Goal: Information Seeking & Learning: Learn about a topic

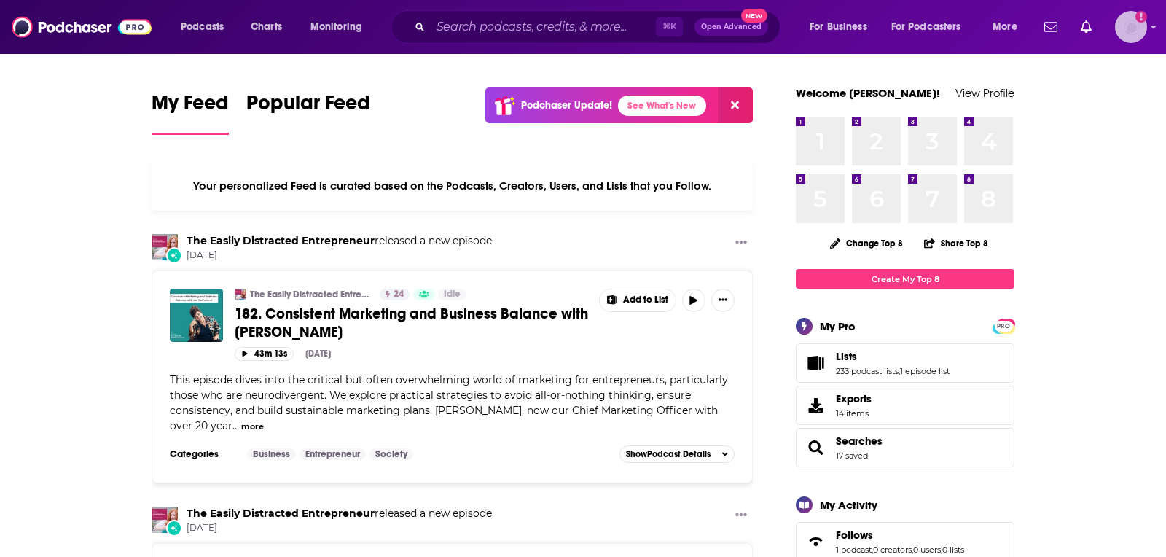
click at [1131, 38] on img "Logged in as TeemsPR" at bounding box center [1131, 27] width 32 height 32
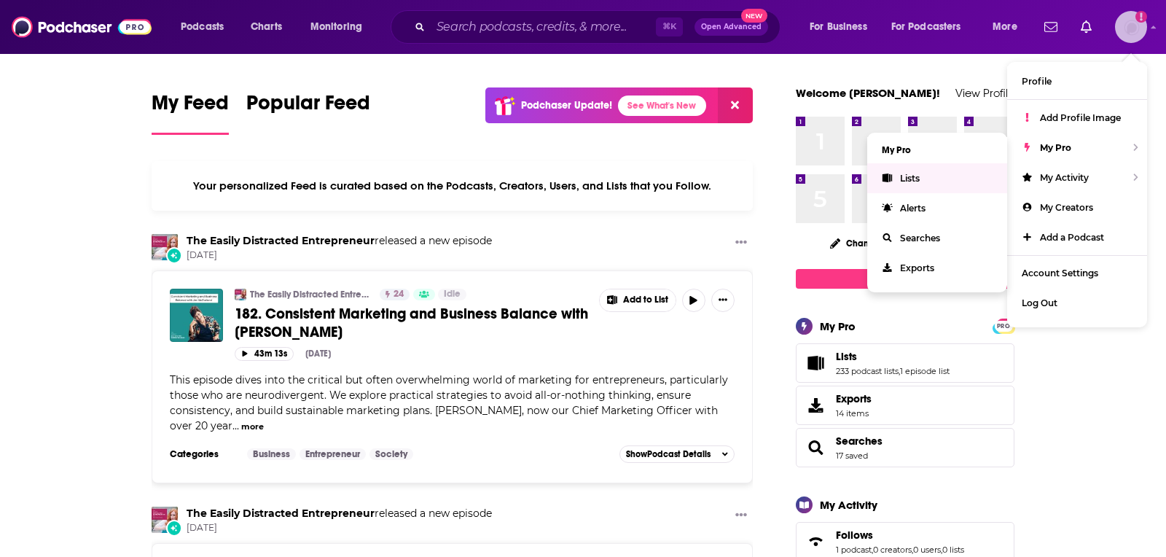
click at [934, 165] on link "Lists" at bounding box center [937, 178] width 140 height 30
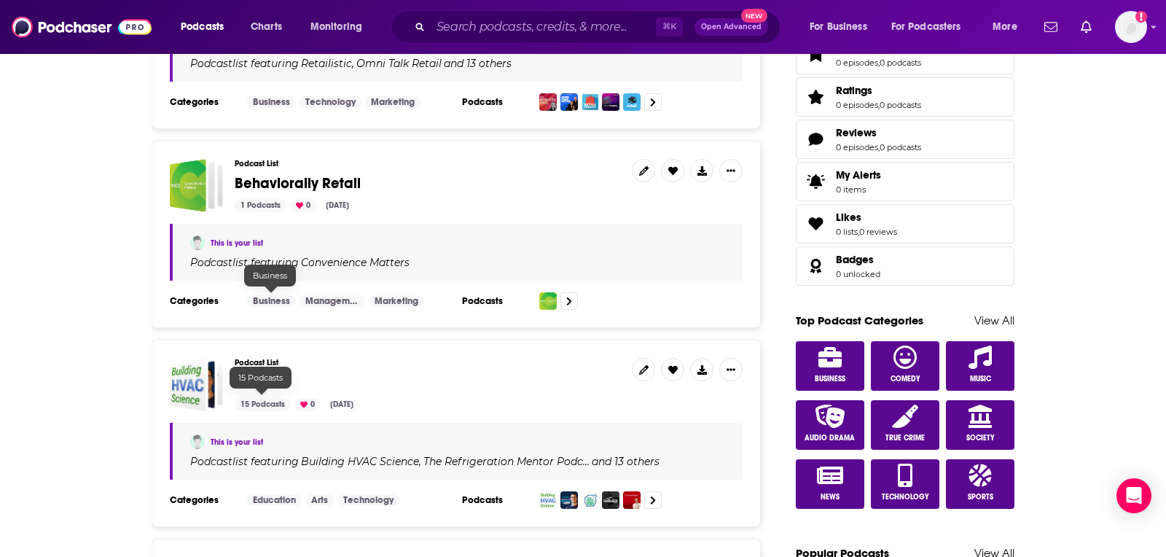
scroll to position [565, 0]
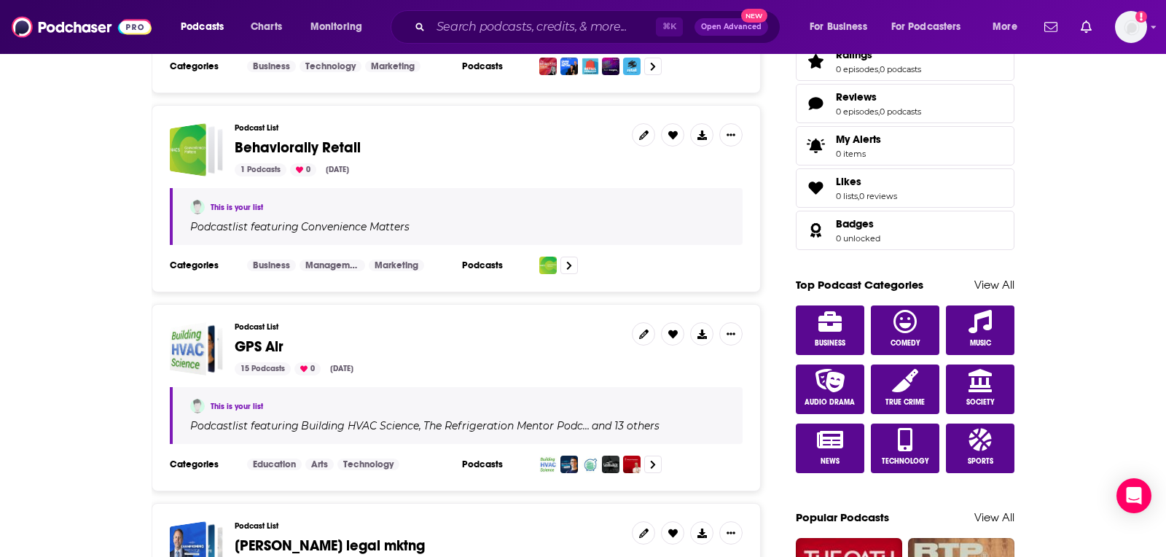
click at [264, 340] on span "GPS Air" at bounding box center [259, 346] width 49 height 18
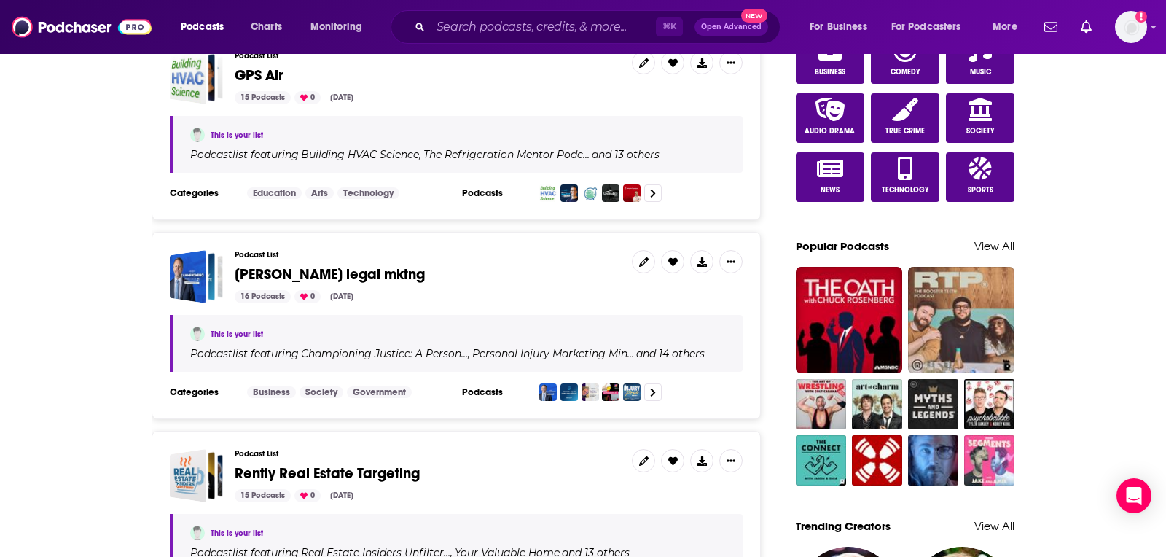
scroll to position [836, 0]
click at [294, 271] on span "[PERSON_NAME] legal mktng" at bounding box center [330, 273] width 190 height 18
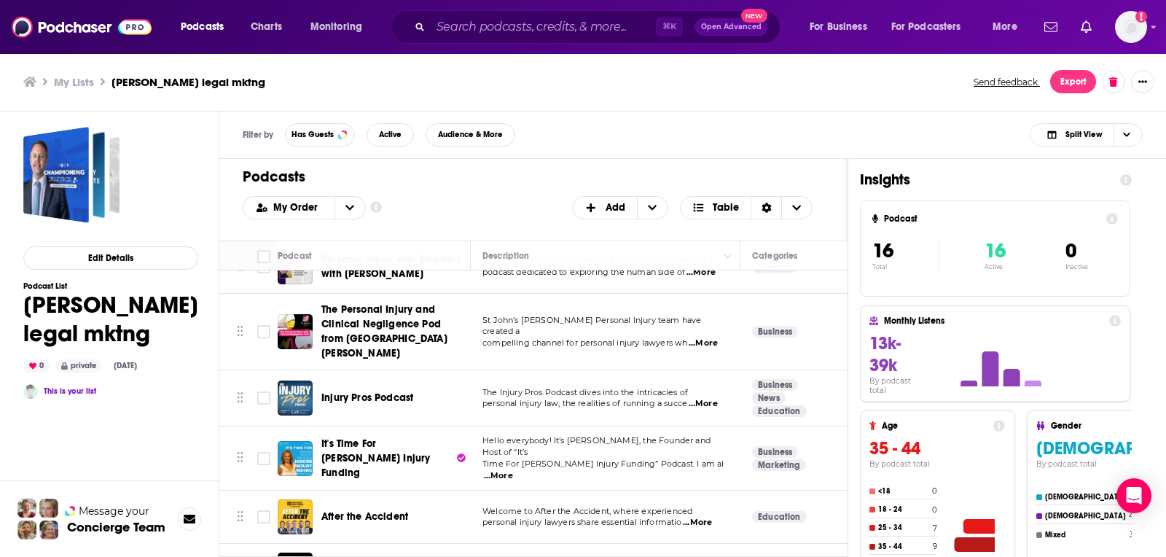
scroll to position [138, 0]
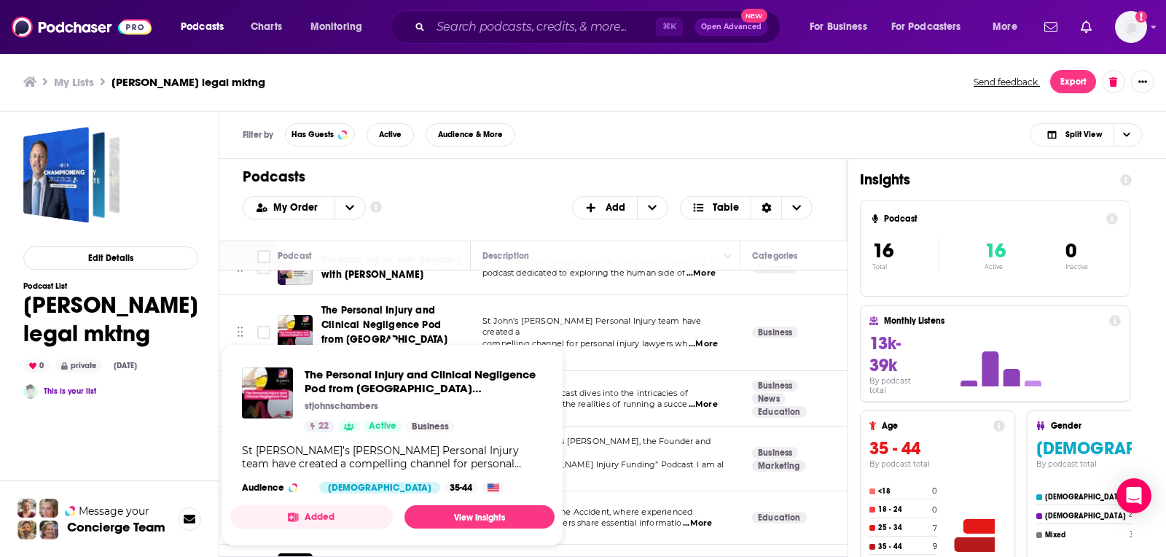
click at [511, 150] on div "Filter by Has Guests Active Audience & More Split View" at bounding box center [692, 134] width 946 height 47
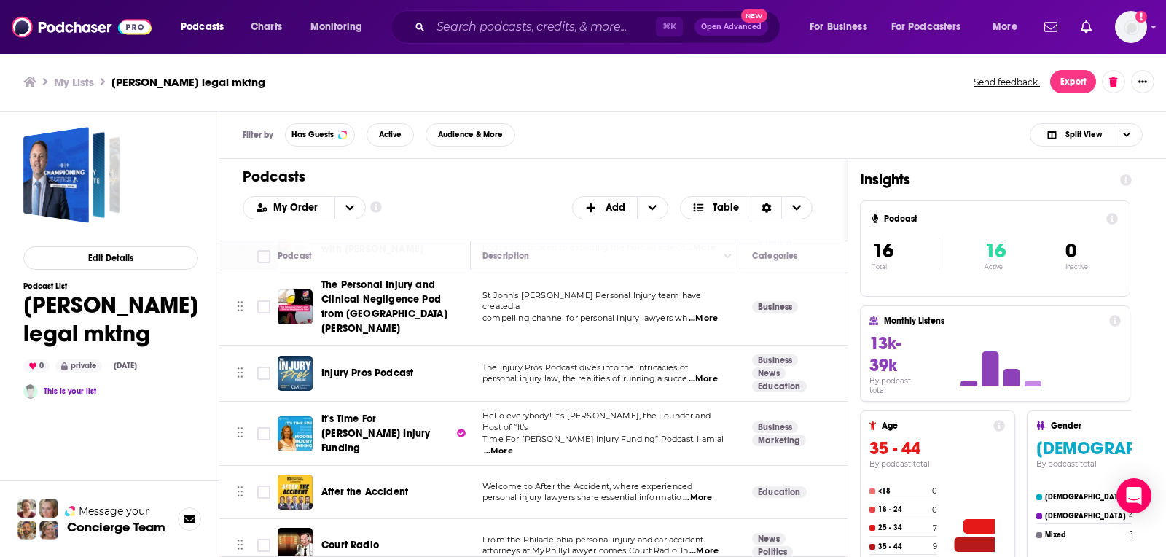
scroll to position [190, 0]
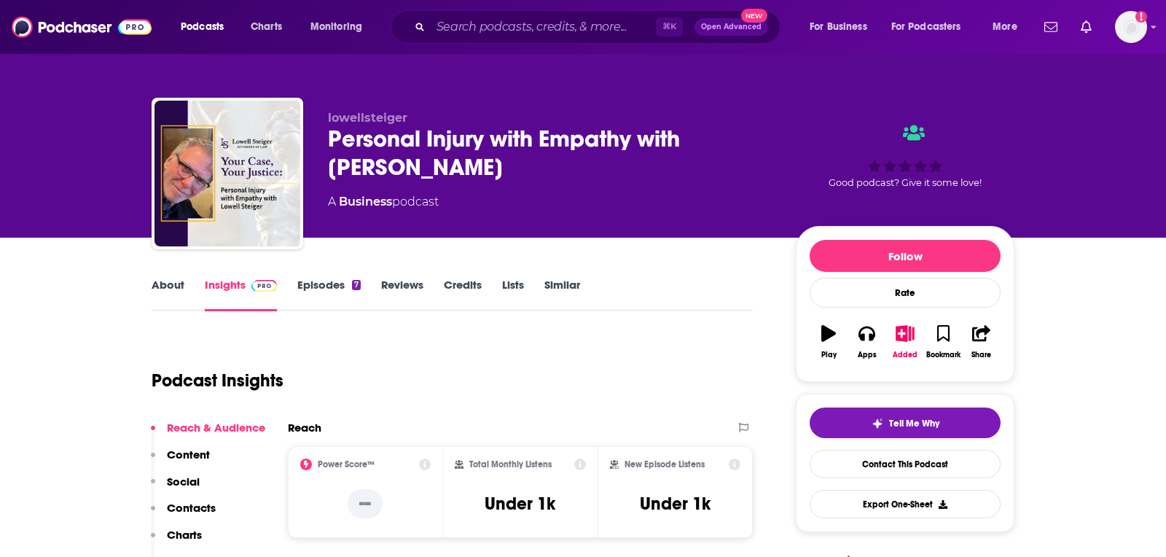
click at [154, 281] on link "About" at bounding box center [168, 295] width 33 height 34
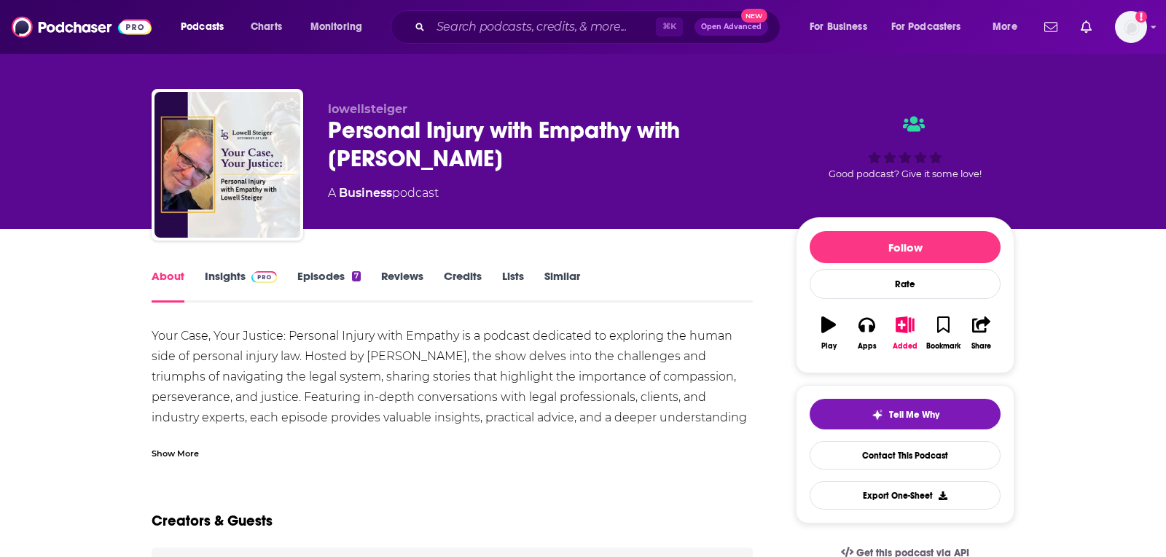
scroll to position [12, 0]
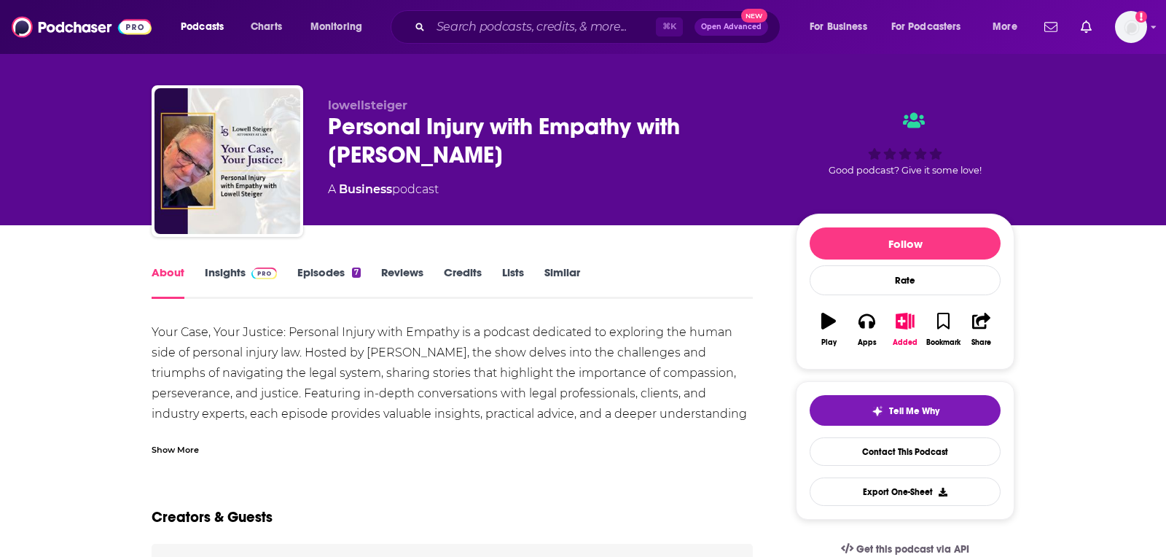
click at [187, 444] on div "Show More" at bounding box center [175, 449] width 47 height 14
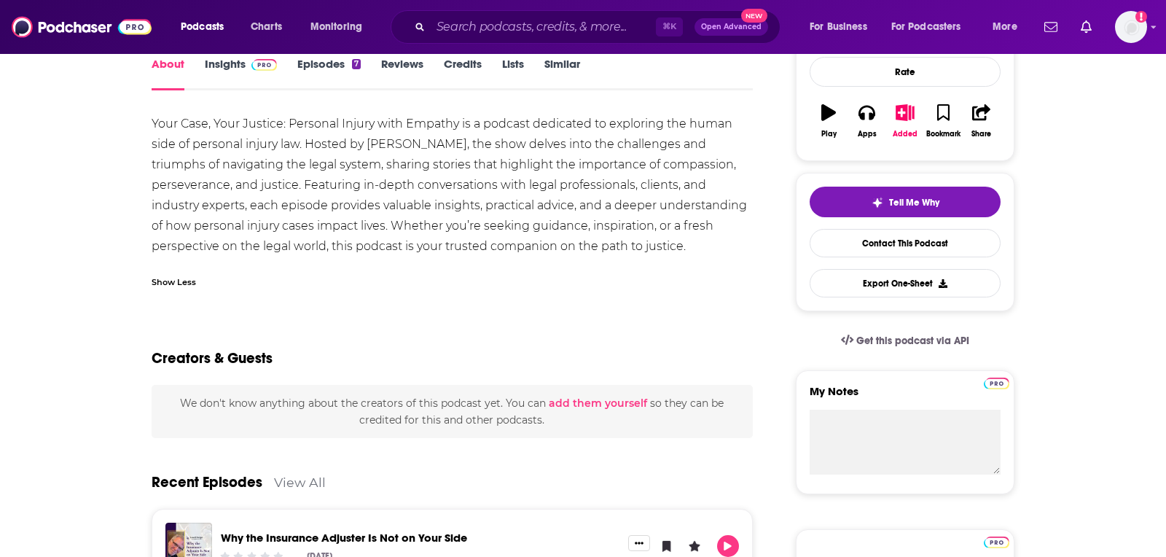
scroll to position [0, 0]
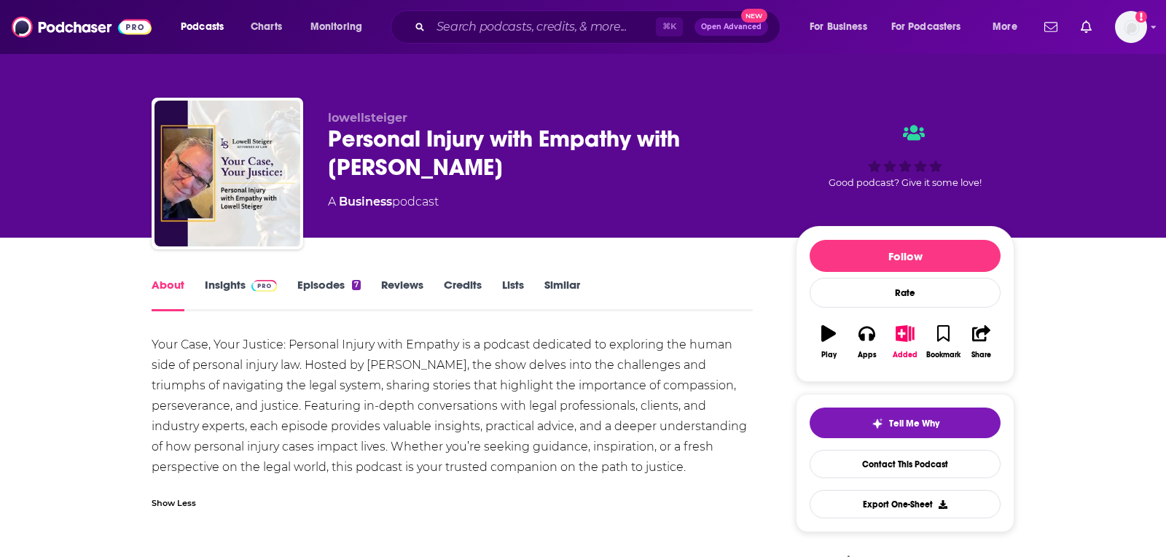
click at [235, 297] on link "Insights" at bounding box center [241, 295] width 72 height 34
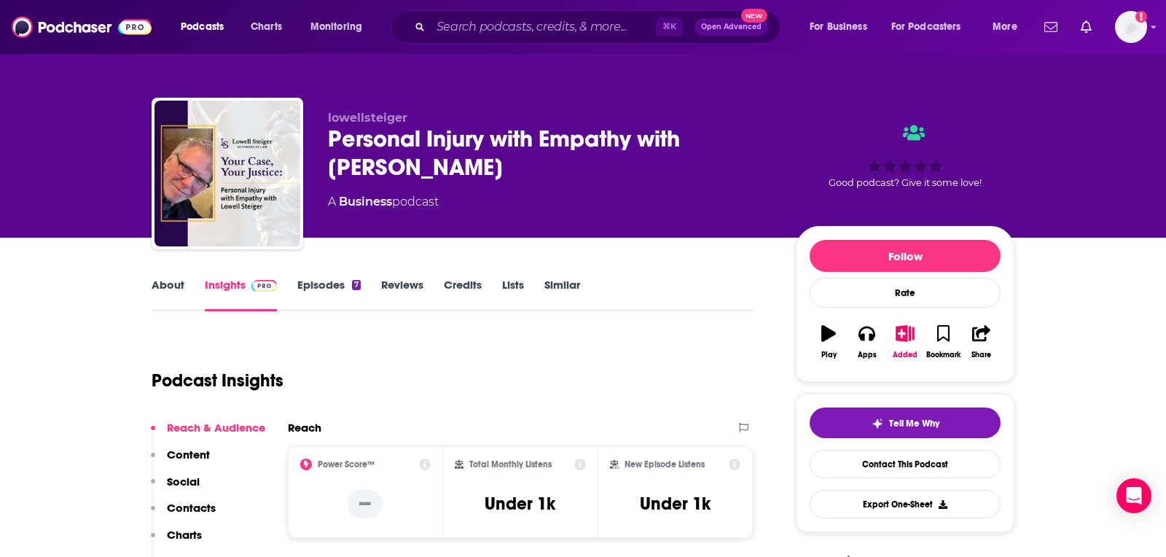
scroll to position [5, 0]
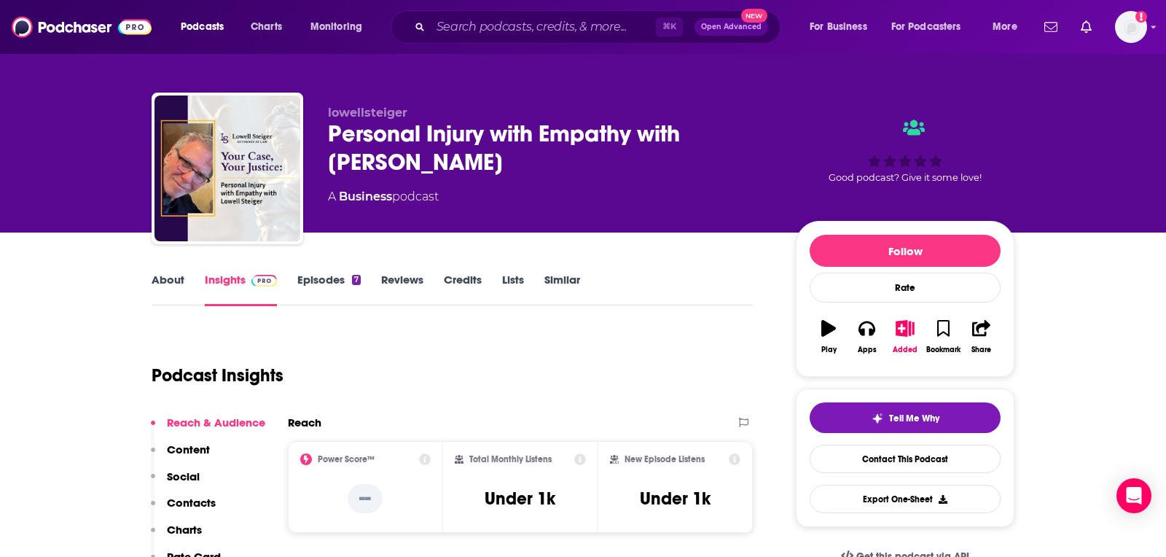
drag, startPoint x: 423, startPoint y: 160, endPoint x: 326, endPoint y: 135, distance: 100.9
click at [326, 135] on div "lowellsteiger Personal Injury with Empathy with Lowell Steiger A Business podca…" at bounding box center [583, 171] width 863 height 157
copy h2 "Personal Injury with Empathy with [PERSON_NAME]"
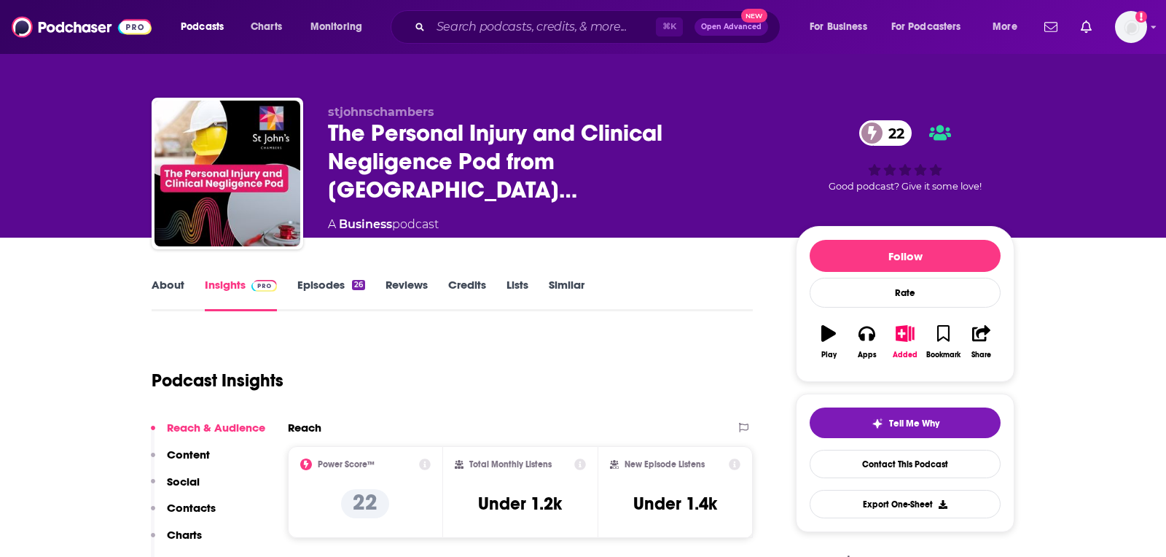
click at [179, 280] on link "About" at bounding box center [168, 295] width 33 height 34
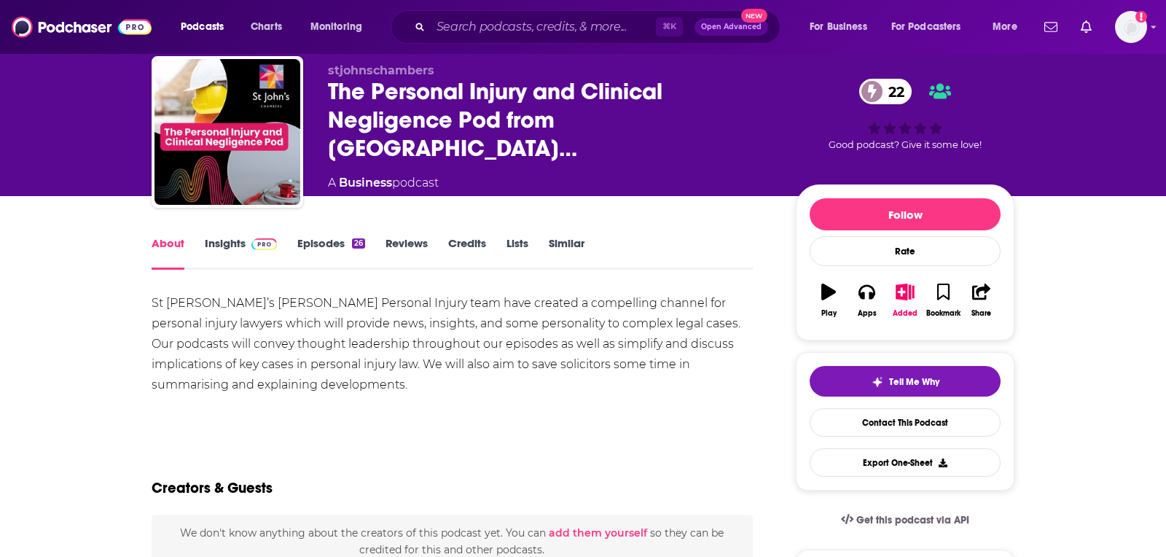
scroll to position [44, 0]
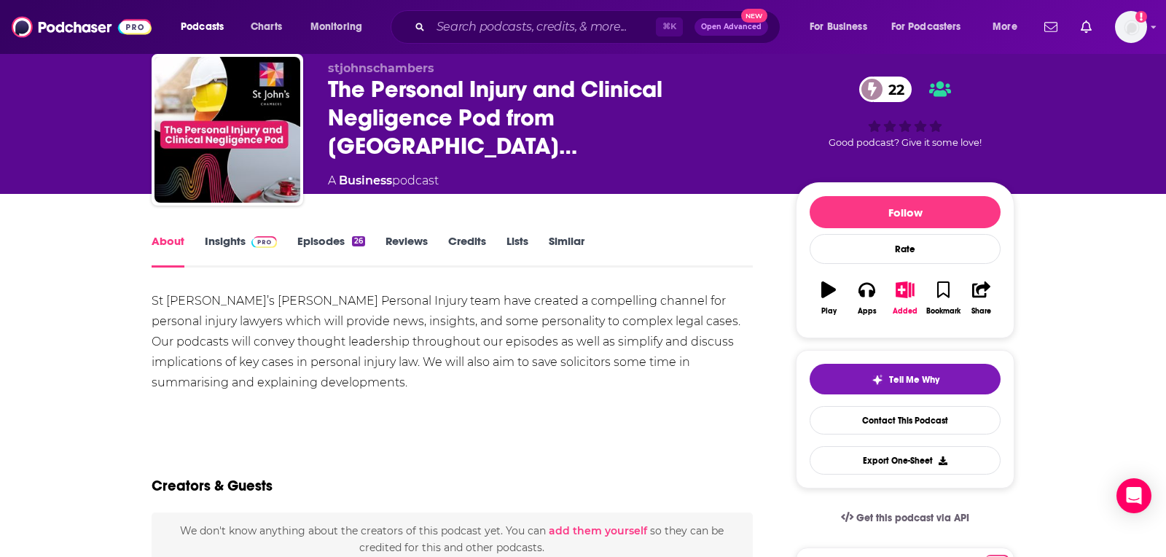
click at [226, 248] on link "Insights" at bounding box center [241, 251] width 72 height 34
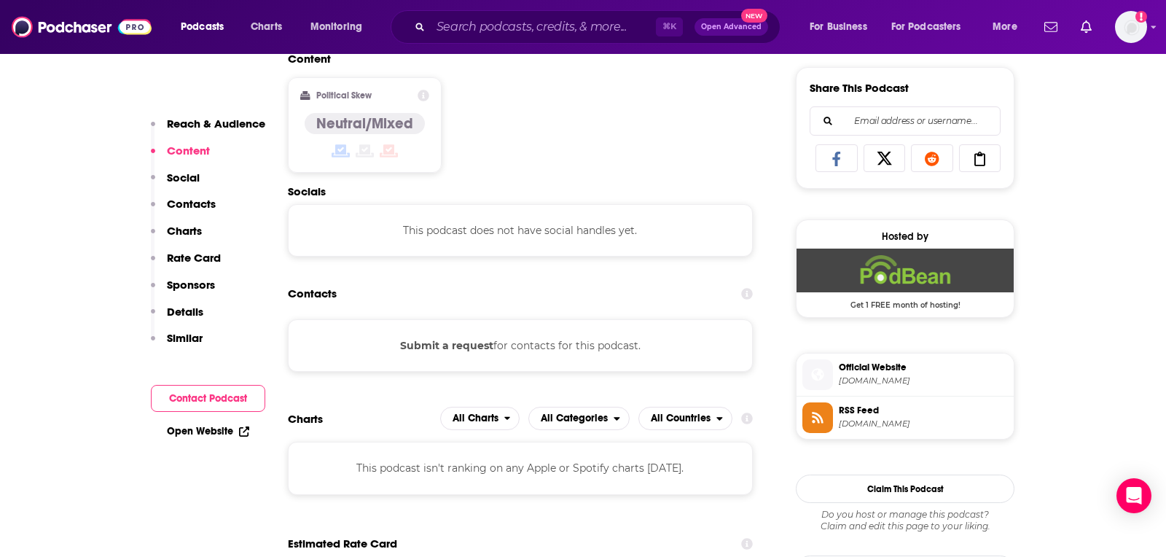
scroll to position [927, 0]
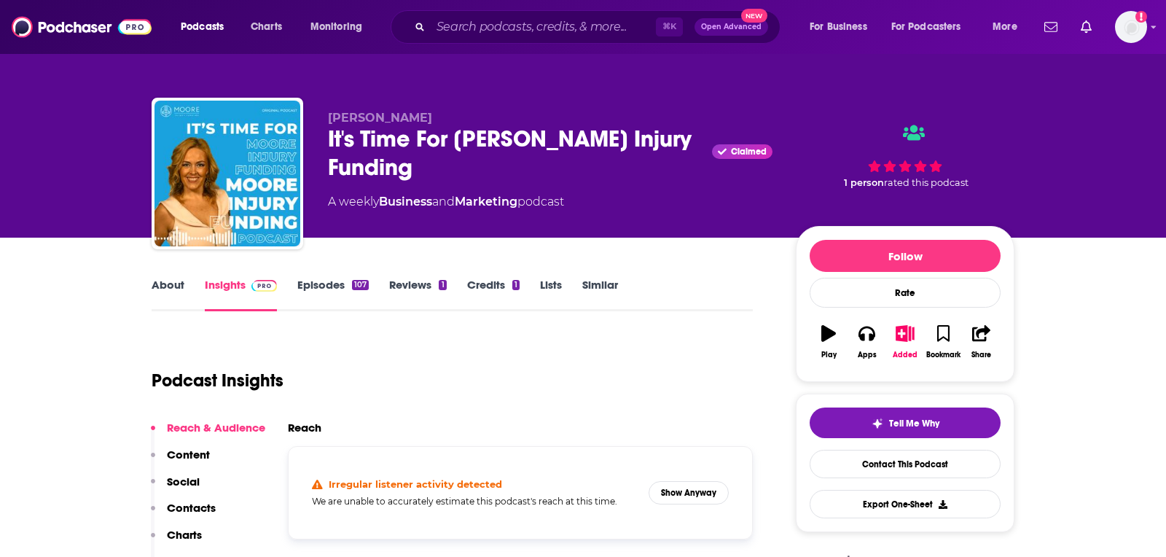
click at [160, 283] on link "About" at bounding box center [168, 295] width 33 height 34
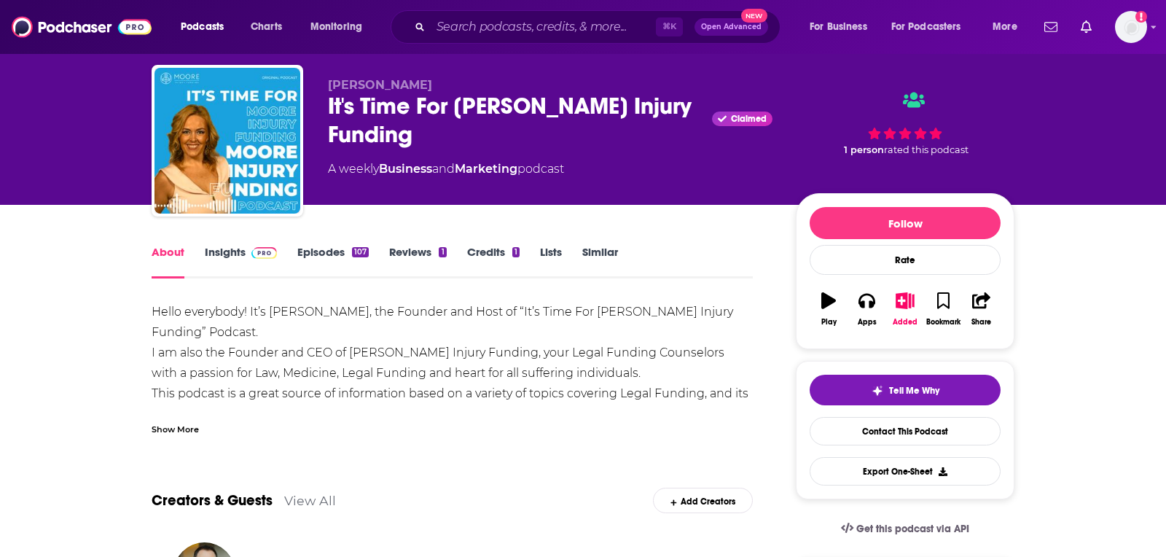
scroll to position [35, 0]
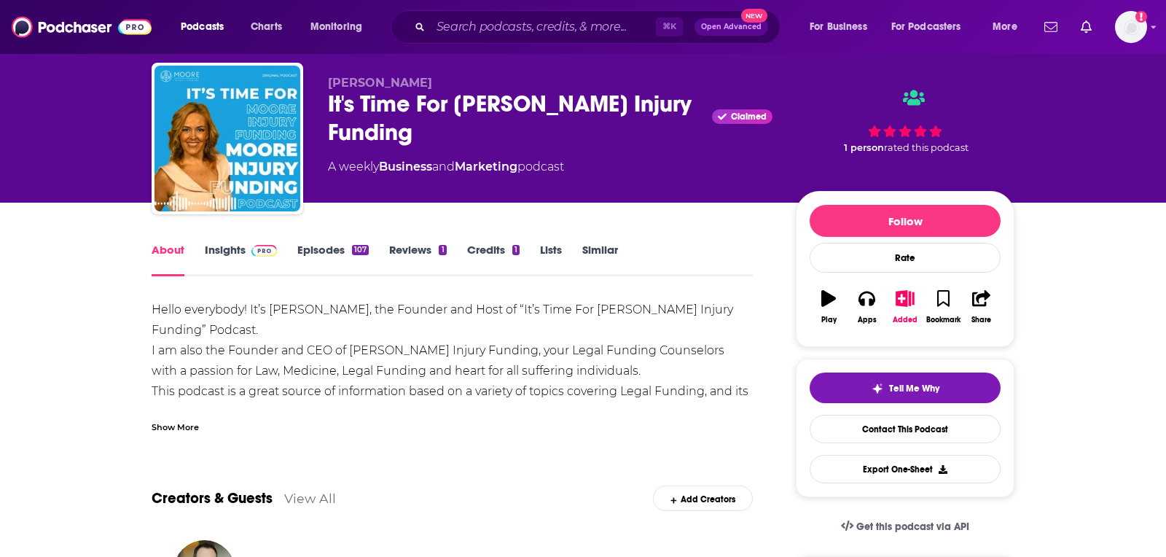
click at [162, 420] on div "Show More" at bounding box center [175, 426] width 47 height 14
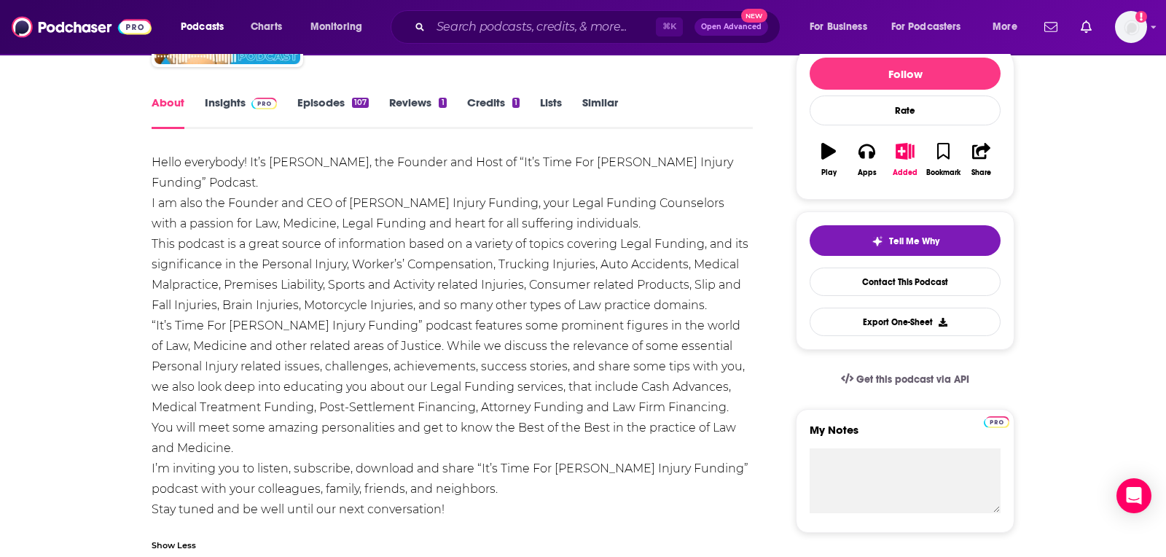
scroll to position [0, 0]
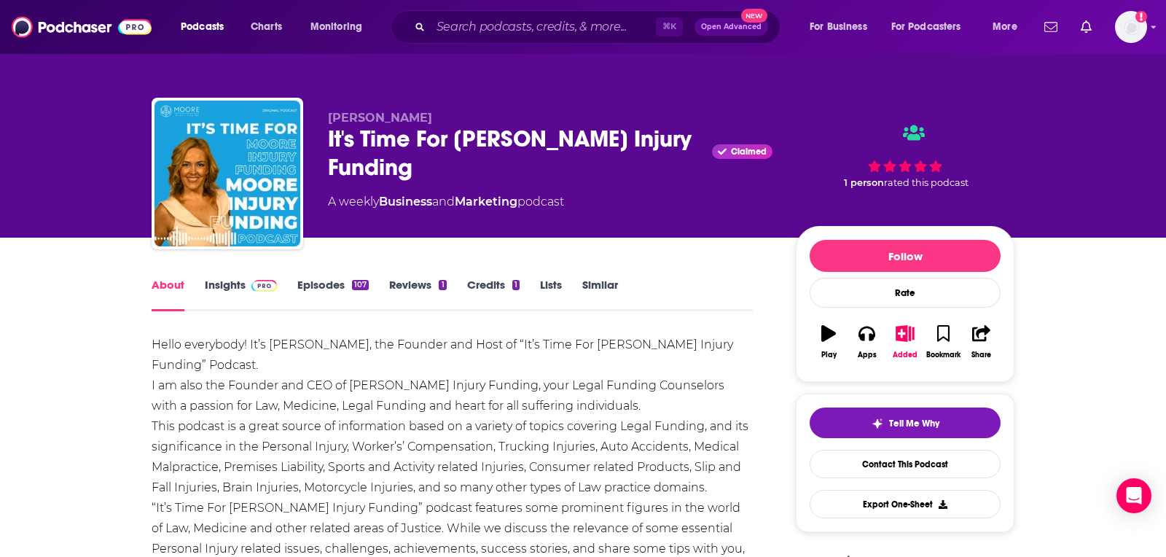
click at [226, 282] on link "Insights" at bounding box center [241, 295] width 72 height 34
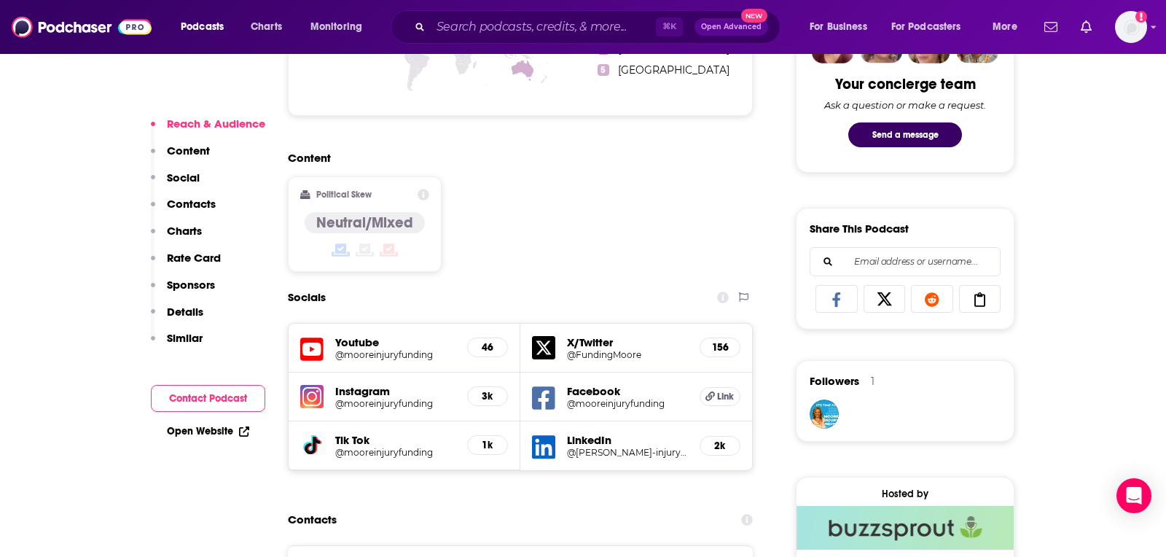
scroll to position [898, 0]
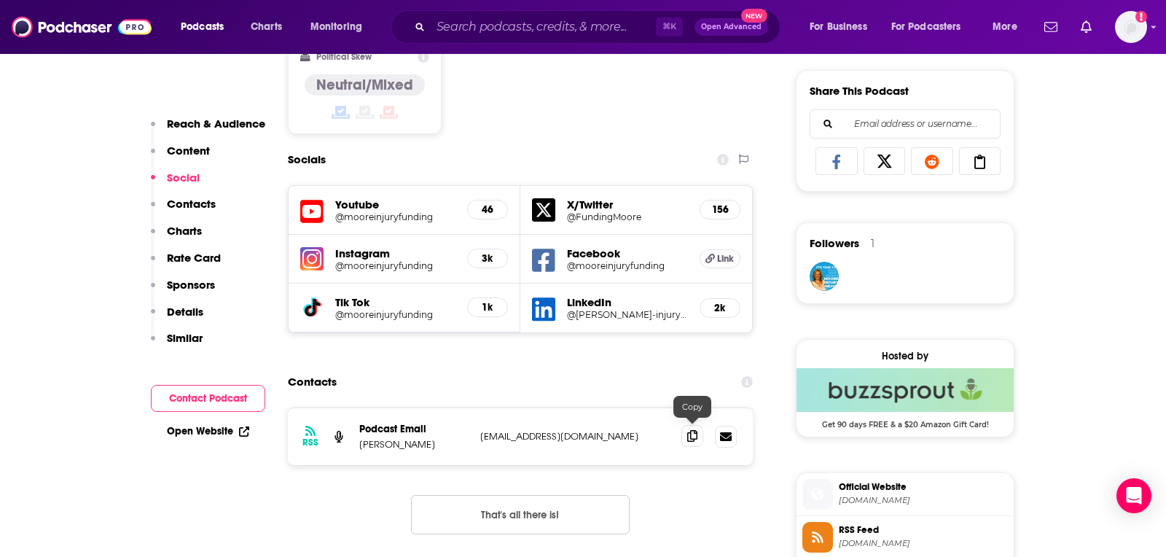
click at [684, 426] on span at bounding box center [692, 436] width 22 height 22
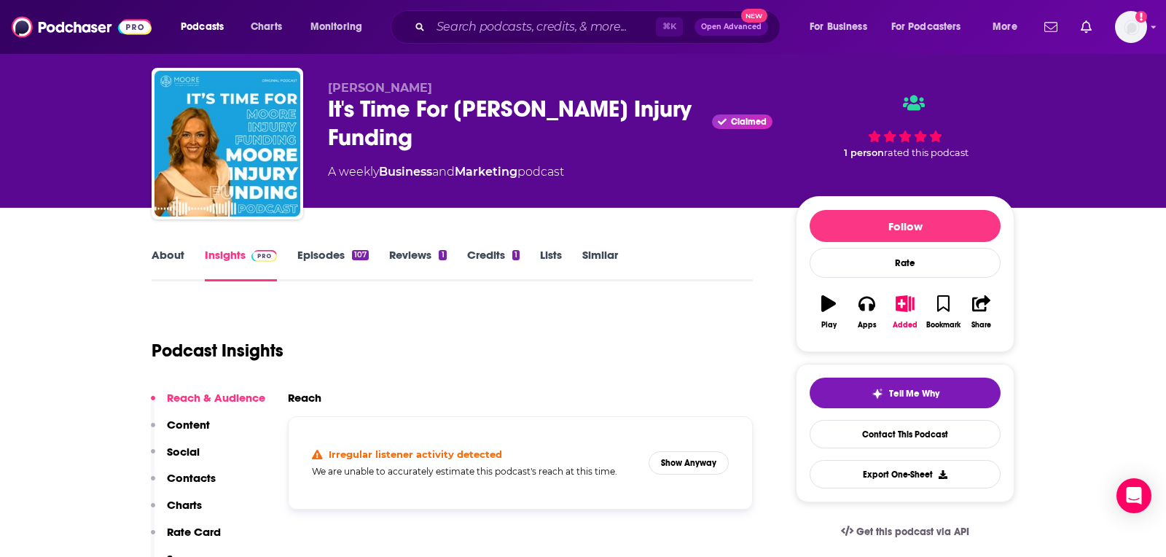
scroll to position [0, 0]
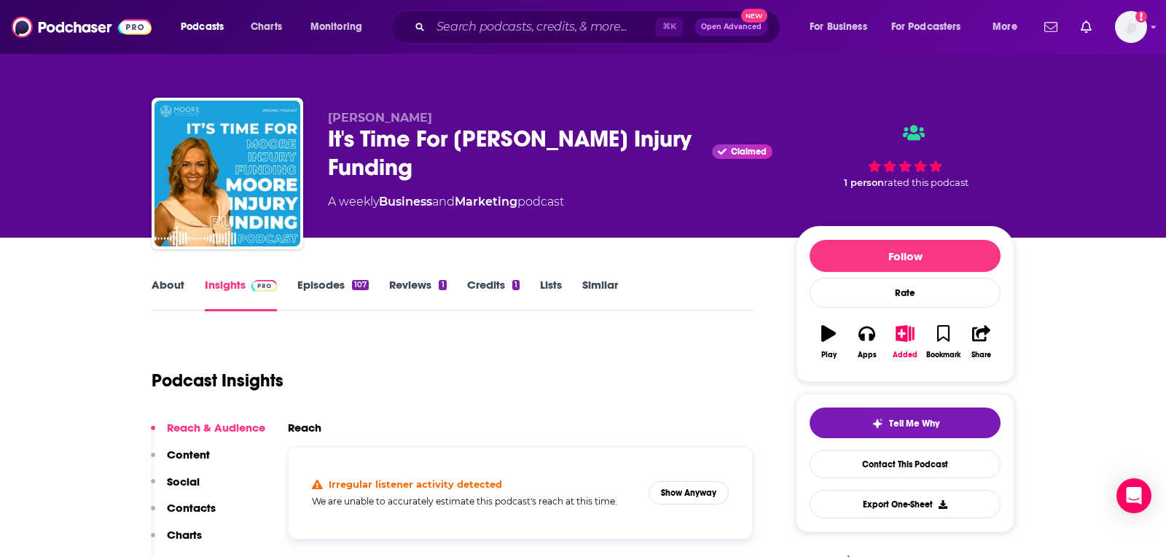
click at [162, 283] on link "About" at bounding box center [168, 295] width 33 height 34
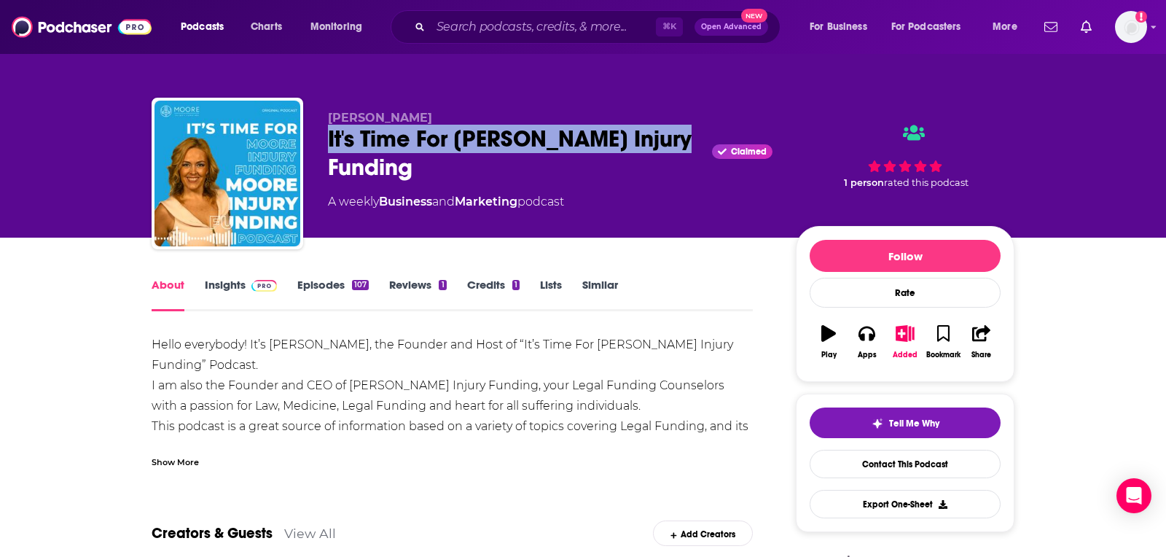
drag, startPoint x: 678, startPoint y: 144, endPoint x: 314, endPoint y: 136, distance: 363.7
click at [314, 136] on div "Laura Moore It's Time For Moore Injury Funding Claimed A weekly Business and Ma…" at bounding box center [583, 176] width 863 height 157
copy h1 "It's Time For [PERSON_NAME] Injury Funding"
click at [868, 337] on icon "button" at bounding box center [866, 333] width 16 height 16
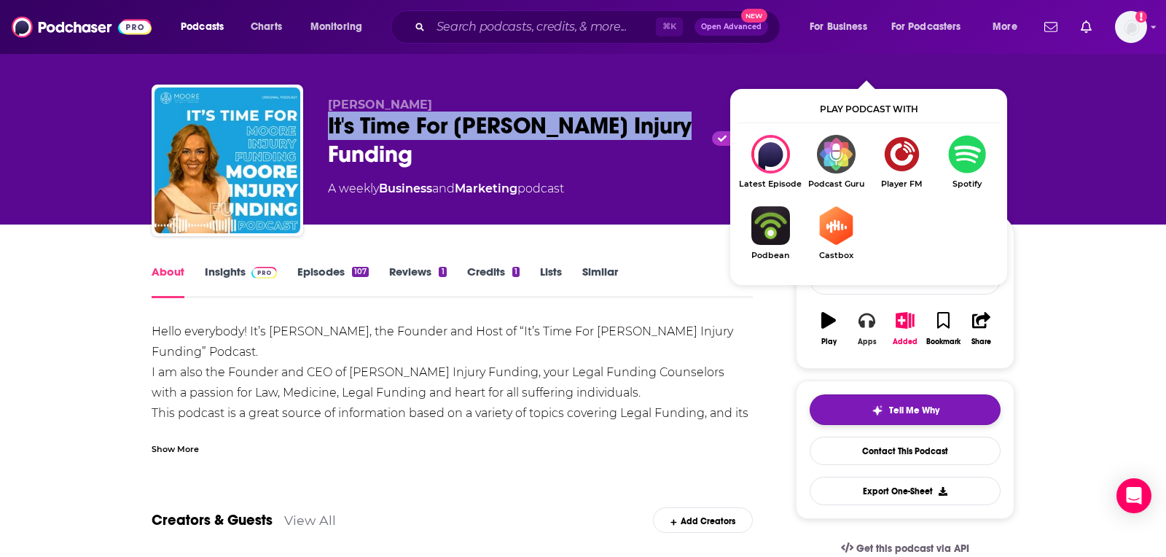
scroll to position [12, 0]
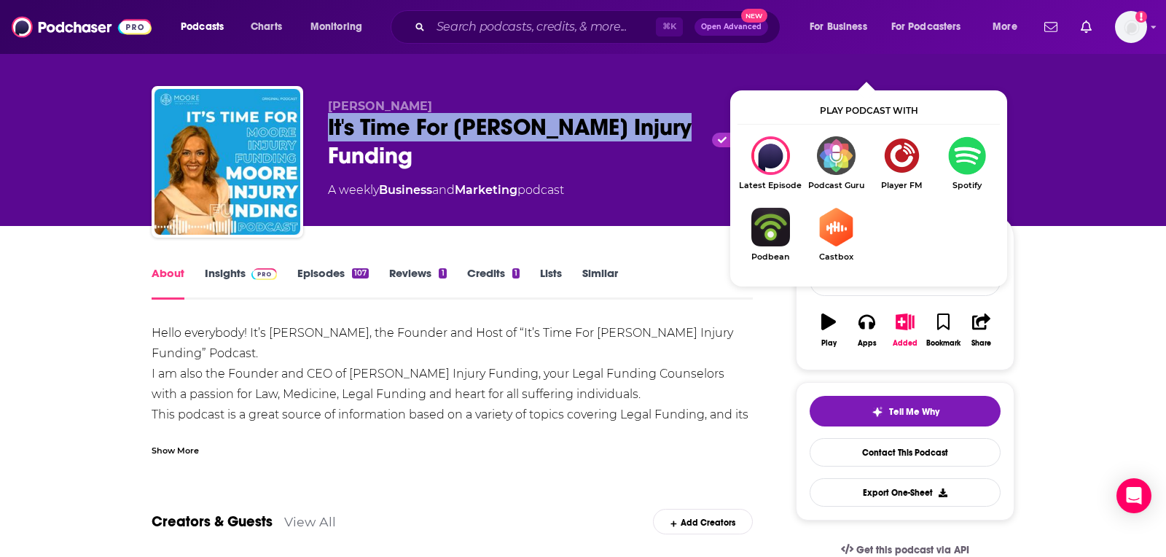
click at [966, 157] on img "Show Listen On dropdown" at bounding box center [967, 155] width 66 height 39
